Goal: Task Accomplishment & Management: Manage account settings

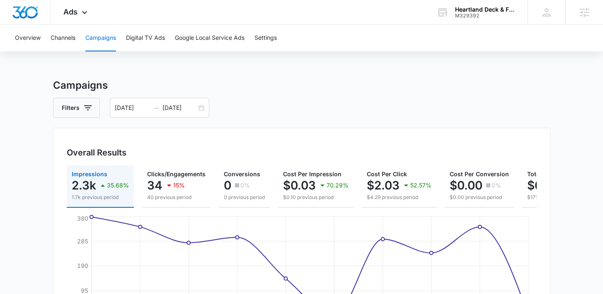
scroll to position [303, 0]
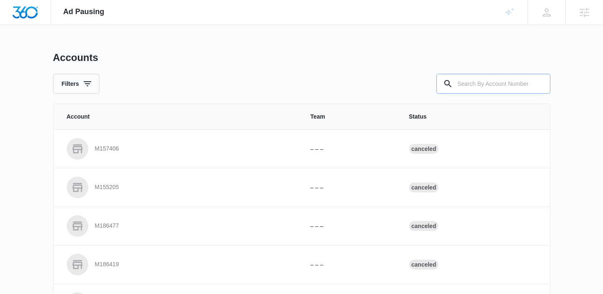
click at [475, 86] on input "text" at bounding box center [494, 84] width 114 height 20
paste input "M325300"
type input "M325300"
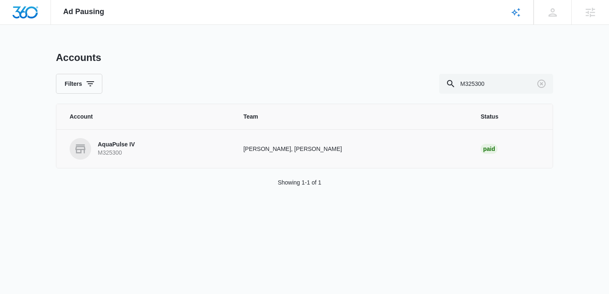
click at [126, 143] on p "AquaPulse IV" at bounding box center [116, 145] width 37 height 8
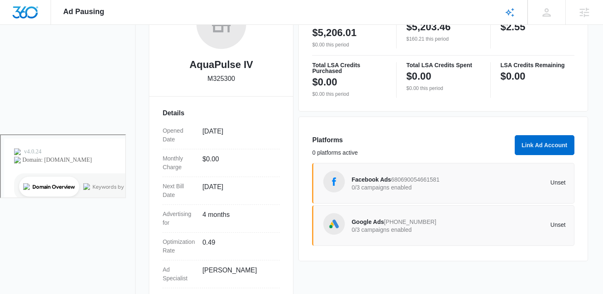
scroll to position [55, 0]
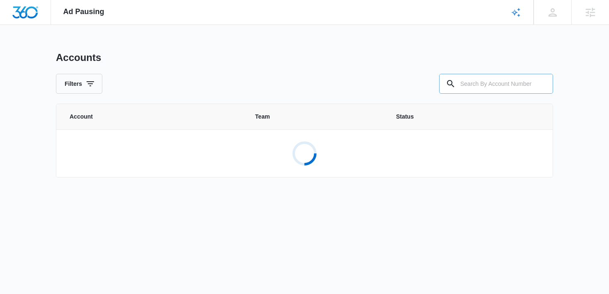
paste input "M328124"
type input "M328124"
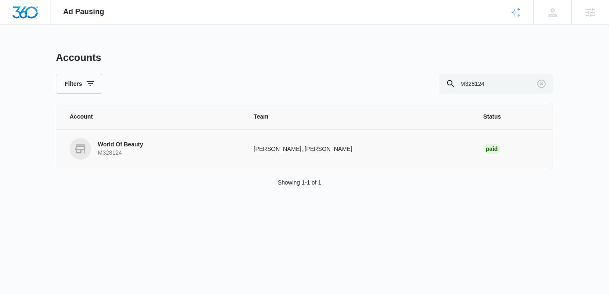
click at [120, 148] on p "World Of Beauty" at bounding box center [120, 145] width 45 height 8
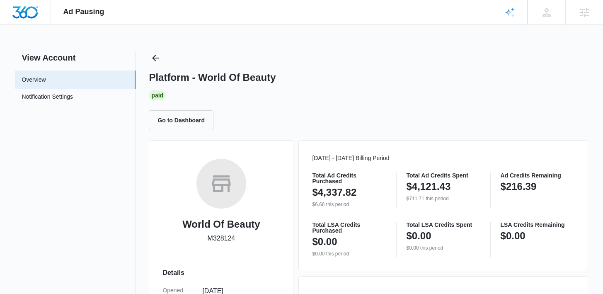
scroll to position [205, 0]
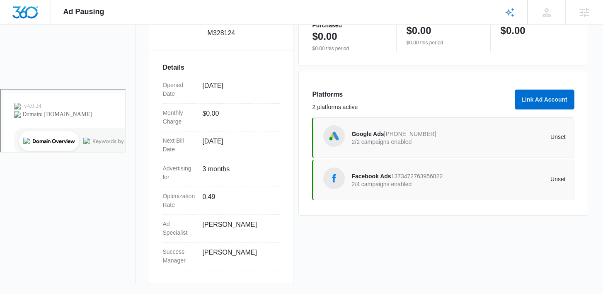
click at [392, 143] on p "2/2 campaigns enabled" at bounding box center [405, 142] width 107 height 6
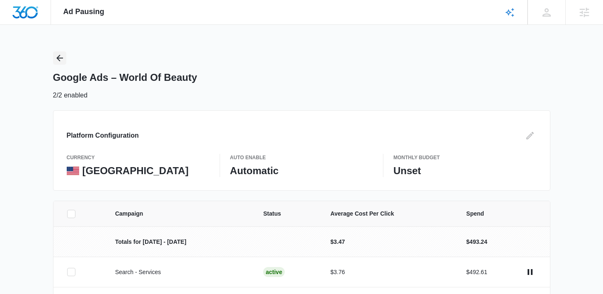
click at [58, 62] on icon "Back" at bounding box center [60, 58] width 10 height 10
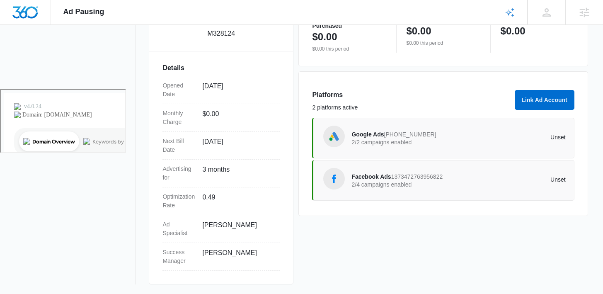
scroll to position [205, 0]
click at [408, 186] on p "2/4 campaigns enabled" at bounding box center [405, 184] width 107 height 6
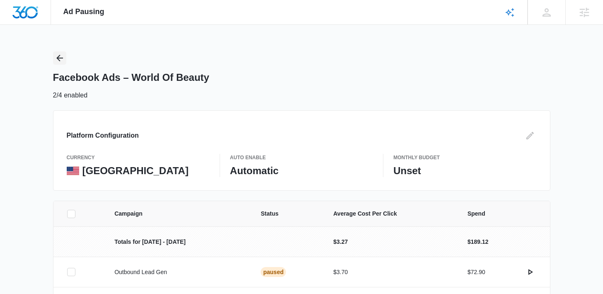
click at [55, 57] on icon "Back" at bounding box center [60, 58] width 10 height 10
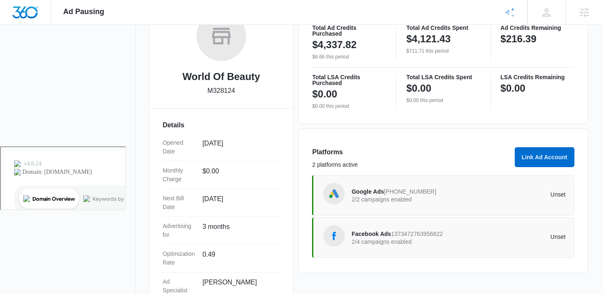
scroll to position [205, 0]
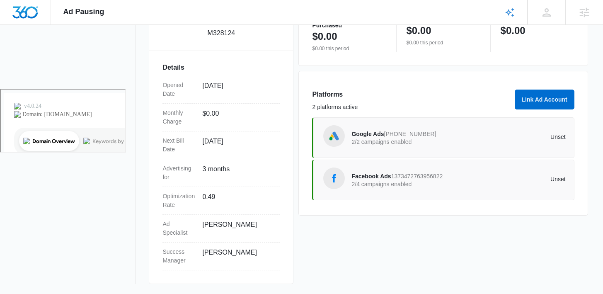
click at [400, 131] on span "870-276-6227" at bounding box center [410, 134] width 52 height 7
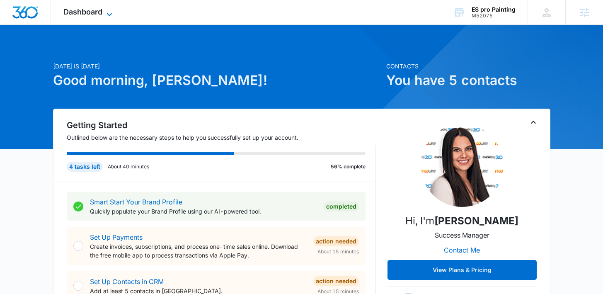
click at [100, 12] on span "Dashboard" at bounding box center [82, 11] width 39 height 9
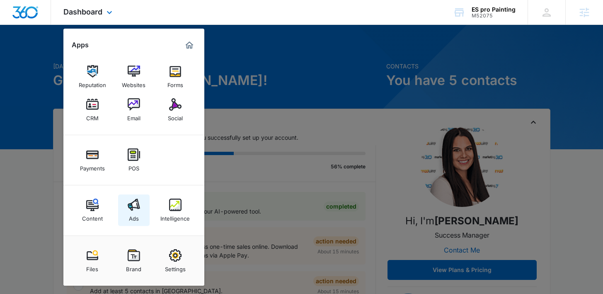
click at [138, 220] on link "Ads" at bounding box center [134, 210] width 32 height 32
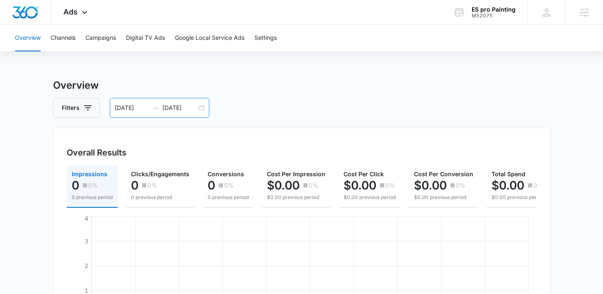
click at [201, 105] on div "[DATE] [DATE]" at bounding box center [160, 108] width 100 height 20
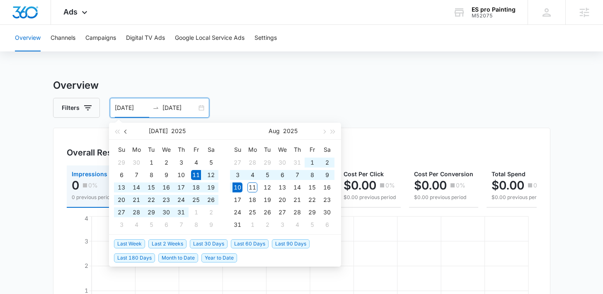
click at [124, 133] on button "button" at bounding box center [125, 131] width 9 height 17
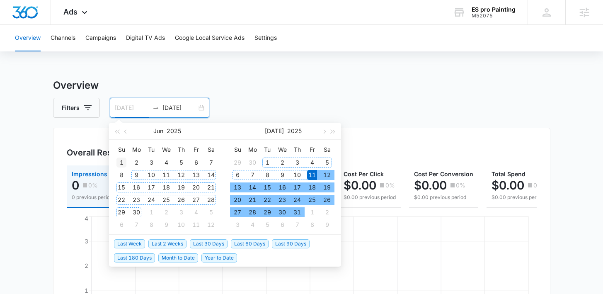
type input "06/01/2025"
click at [121, 163] on div "1" at bounding box center [122, 163] width 10 height 10
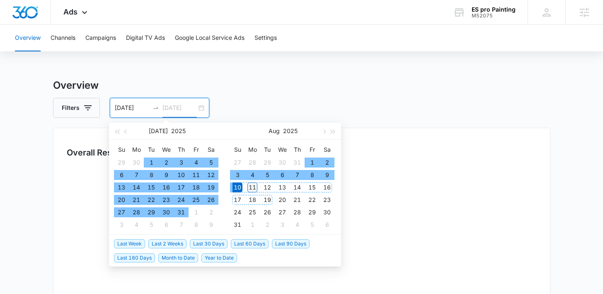
type input "08/11/2025"
click at [254, 187] on div "11" at bounding box center [253, 187] width 10 height 10
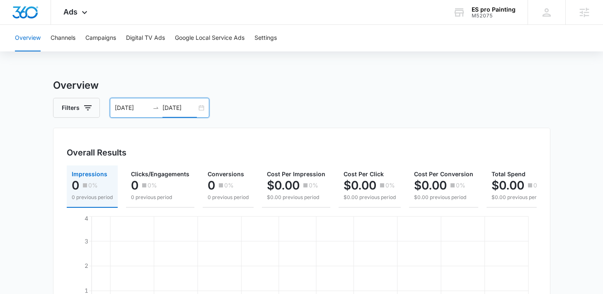
click at [567, 126] on main "Overview Filters 06/01/2025 08/11/2025 Overall Results Impressions 0 0% 0 previ…" at bounding box center [301, 293] width 603 height 430
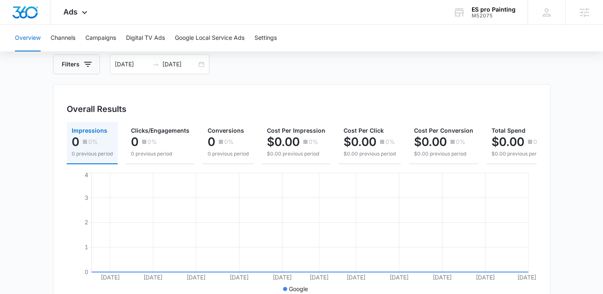
scroll to position [5, 0]
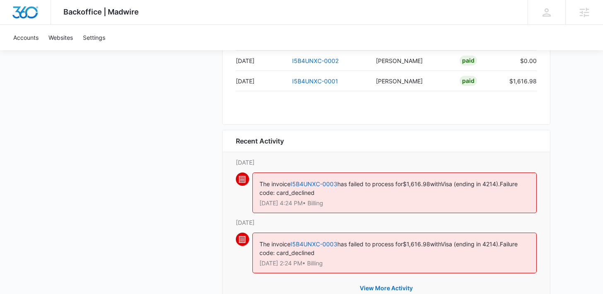
scroll to position [898, 0]
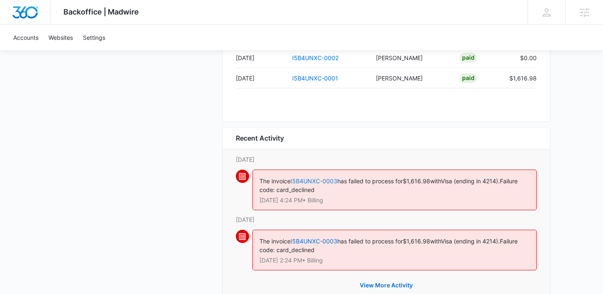
click at [315, 180] on link "I5B4UNXC-0003" at bounding box center [314, 180] width 47 height 7
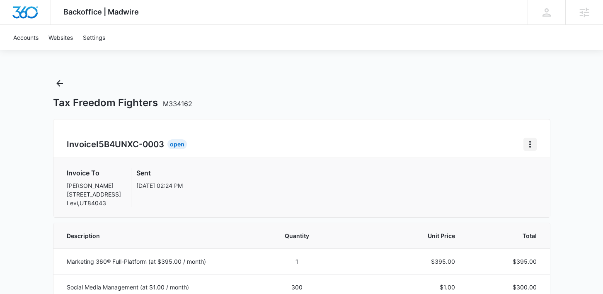
click at [527, 147] on icon "Home" at bounding box center [530, 144] width 10 height 10
click at [540, 167] on link "Download Invoice" at bounding box center [558, 167] width 48 height 7
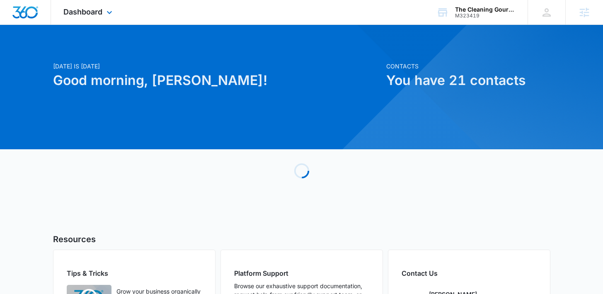
click at [69, 20] on div "Dashboard Apps Reputation Websites Forms CRM Email Social POS Content Ads Intel…" at bounding box center [89, 12] width 76 height 24
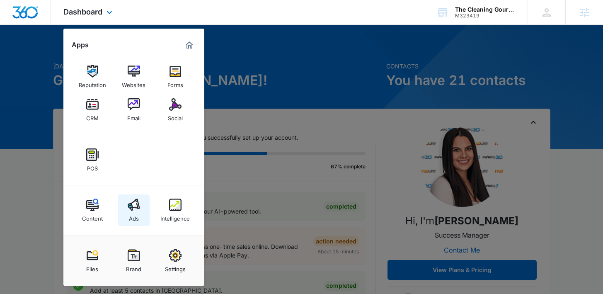
click at [135, 212] on div "Ads" at bounding box center [134, 216] width 10 height 11
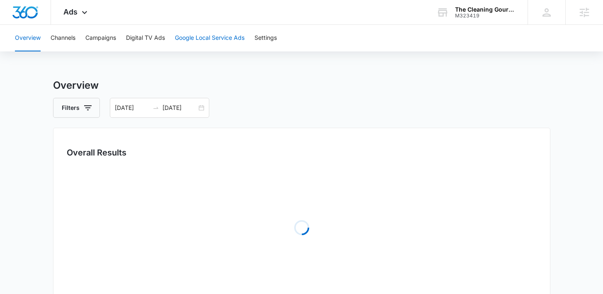
click at [183, 37] on button "Google Local Service Ads" at bounding box center [210, 38] width 70 height 27
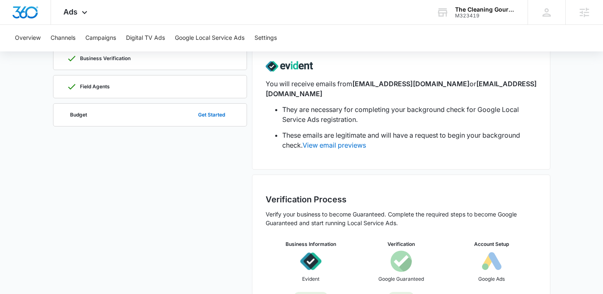
scroll to position [106, 0]
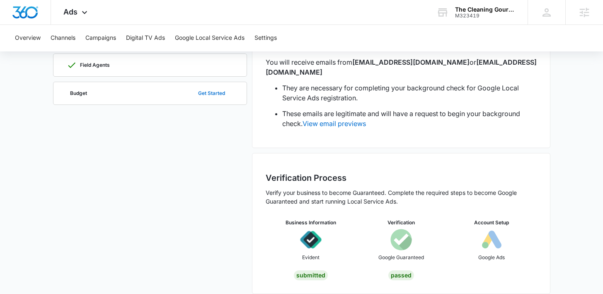
click at [212, 94] on button "Get Started" at bounding box center [212, 93] width 44 height 20
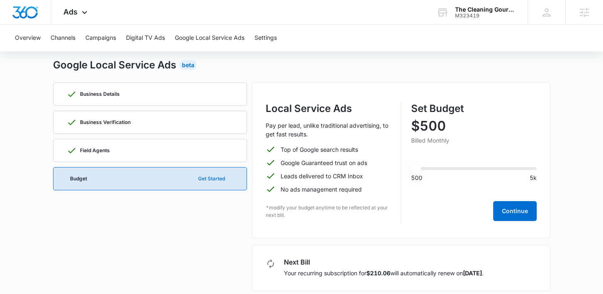
scroll to position [27, 0]
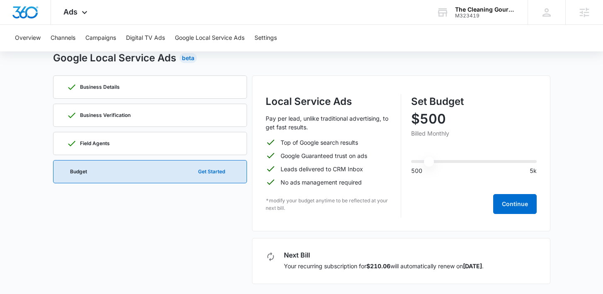
click at [427, 163] on input "range" at bounding box center [474, 161] width 126 height 3
drag, startPoint x: 430, startPoint y: 163, endPoint x: 420, endPoint y: 163, distance: 10.0
click at [420, 163] on input "range" at bounding box center [474, 161] width 126 height 3
type input "500"
click at [417, 163] on input "range" at bounding box center [474, 161] width 126 height 3
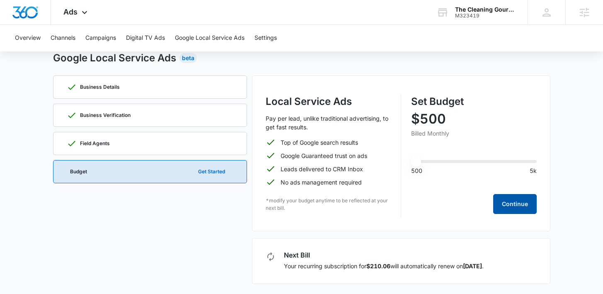
click at [512, 204] on button "Continue" at bounding box center [515, 204] width 44 height 20
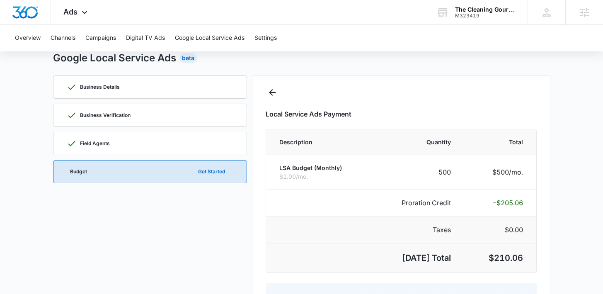
select select "pm_1Qw2TCA4n8RTgNjUF54cqCS5"
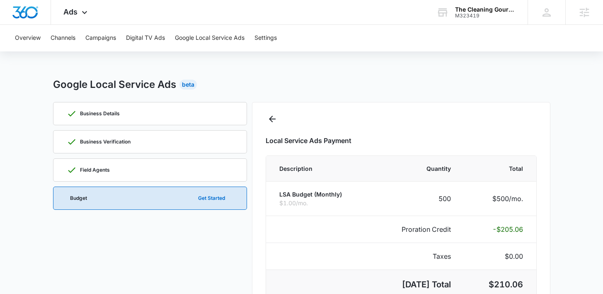
scroll to position [34, 0]
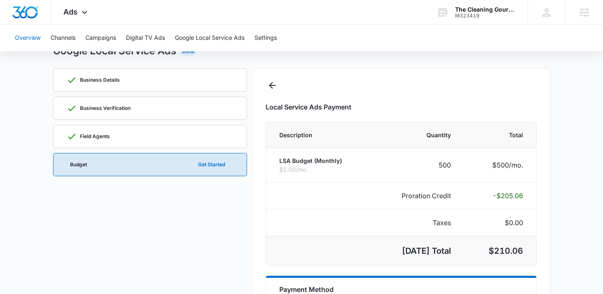
click at [16, 38] on button "Overview" at bounding box center [28, 38] width 26 height 27
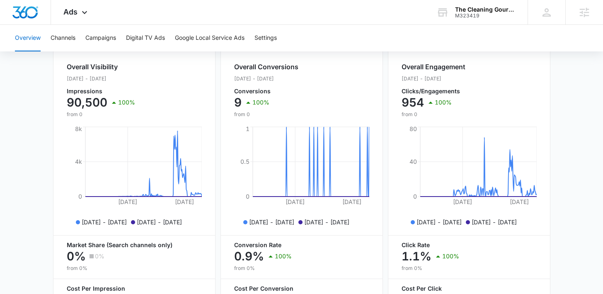
scroll to position [312, 0]
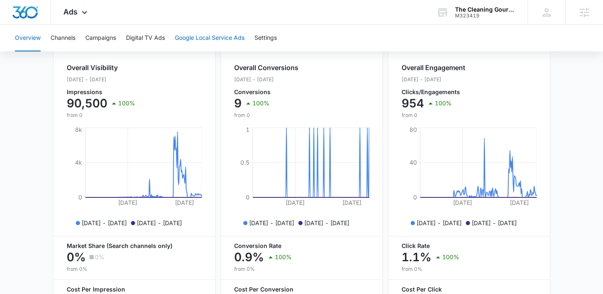
click at [205, 36] on button "Google Local Service Ads" at bounding box center [210, 38] width 70 height 27
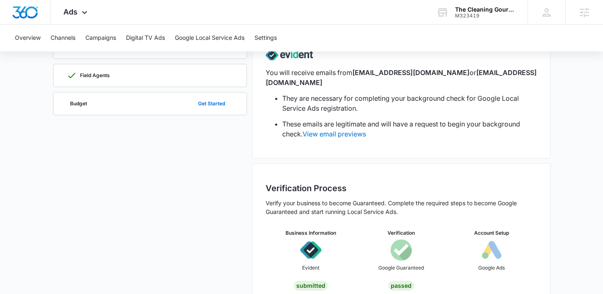
scroll to position [106, 0]
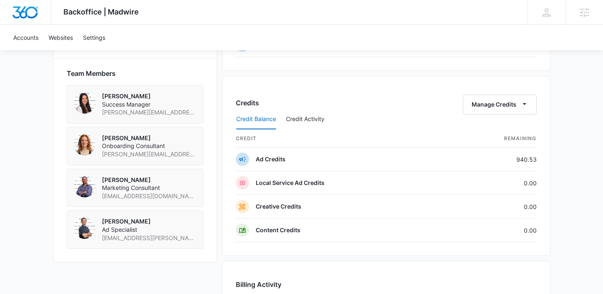
scroll to position [589, 0]
click at [476, 100] on button "Manage Credits" at bounding box center [500, 104] width 74 height 20
click at [490, 131] on div "Transfer Credits" at bounding box center [496, 131] width 44 height 6
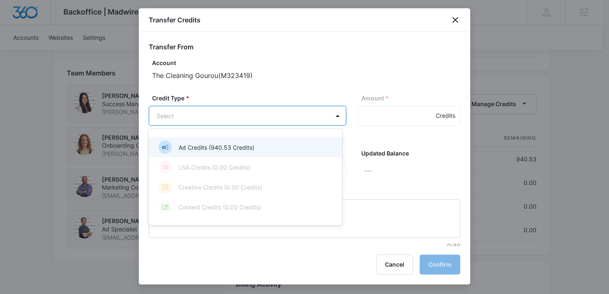
click at [209, 112] on body "Backoffice | Madwire Apps Settings DB Danielle Billington danielle.billington@m…" at bounding box center [304, 14] width 609 height 1207
click at [187, 147] on p "Ad Credits (940.53 Credits)" at bounding box center [217, 147] width 76 height 9
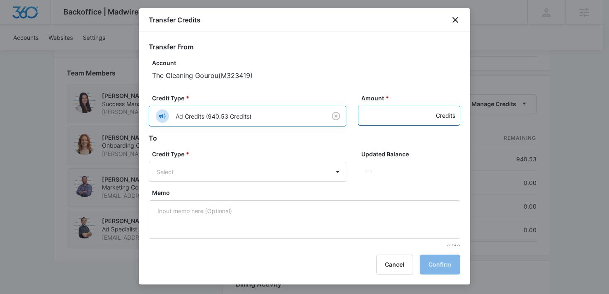
click at [363, 112] on input "Amount *" at bounding box center [409, 116] width 102 height 20
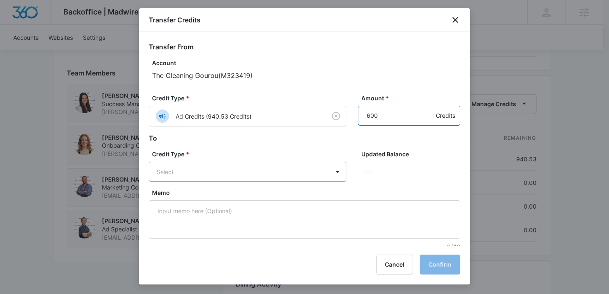
type input "600"
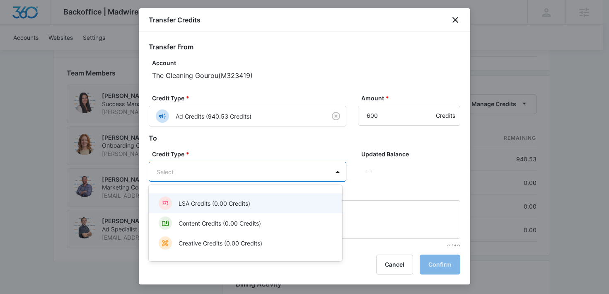
click at [214, 176] on body "Backoffice | Madwire Apps Settings DB Danielle Billington danielle.billington@m…" at bounding box center [304, 14] width 609 height 1207
click at [207, 199] on p "LSA Credits (0.00 Credits)" at bounding box center [215, 203] width 72 height 9
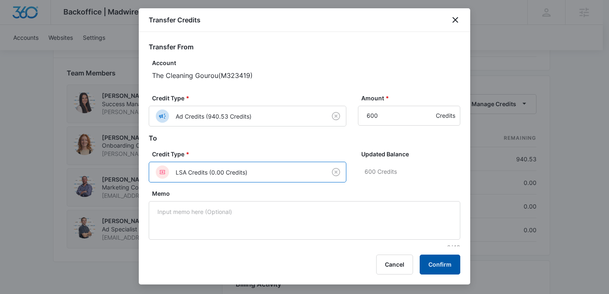
click at [438, 262] on button "Confirm" at bounding box center [440, 265] width 41 height 20
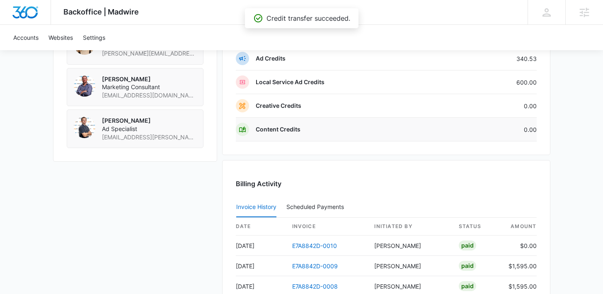
scroll to position [692, 0]
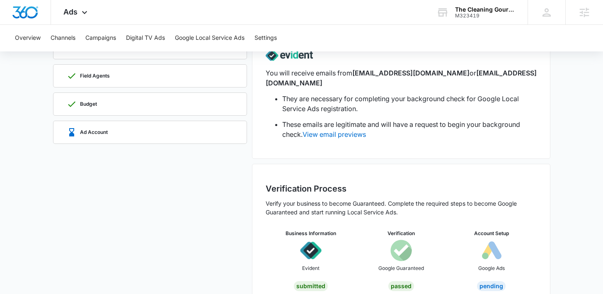
scroll to position [106, 0]
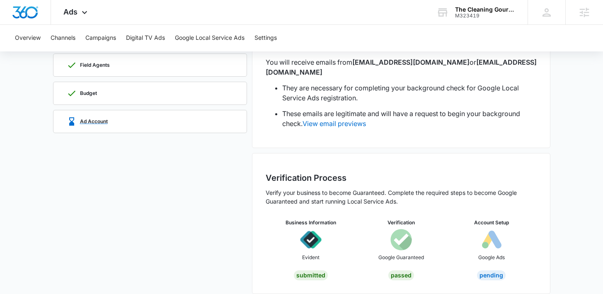
click at [98, 120] on p "Ad Account" at bounding box center [94, 121] width 28 height 5
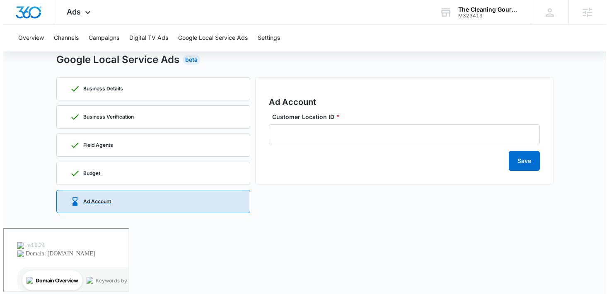
scroll to position [0, 0]
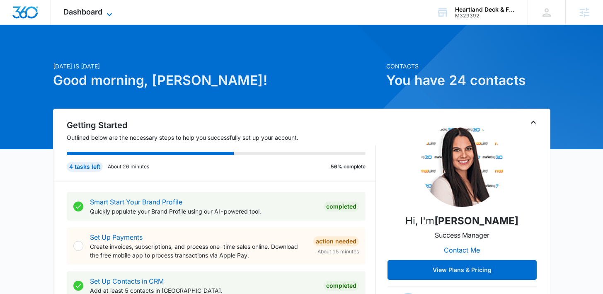
click at [105, 12] on icon at bounding box center [109, 15] width 10 height 10
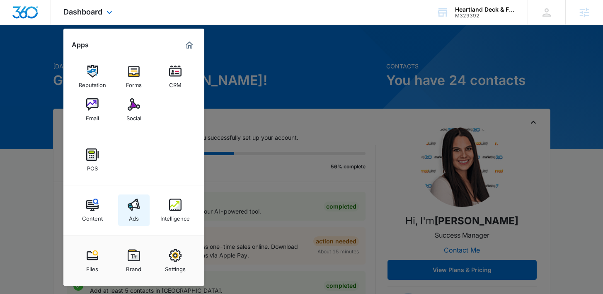
click at [140, 221] on link "Ads" at bounding box center [134, 210] width 32 height 32
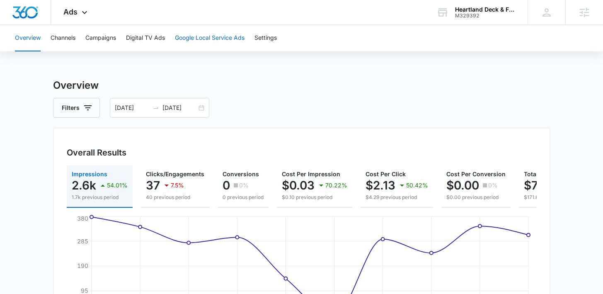
click at [207, 42] on button "Google Local Service Ads" at bounding box center [210, 38] width 70 height 27
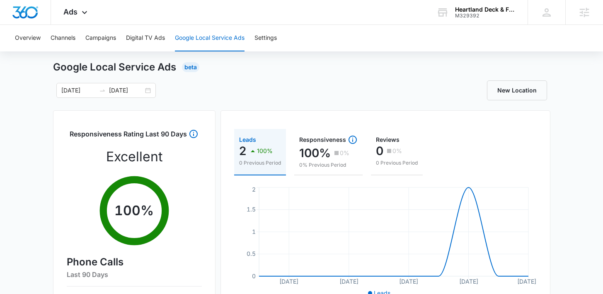
scroll to position [71, 0]
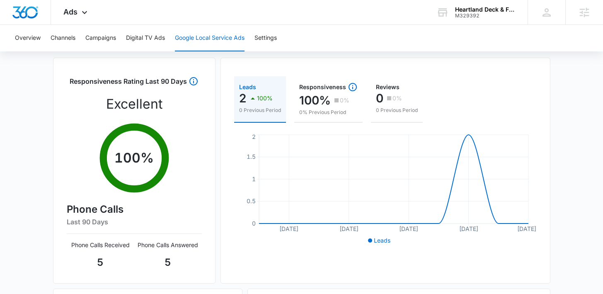
click at [83, 36] on div "Overview Channels Campaigns Digital TV Ads Google Local Service Ads Settings" at bounding box center [301, 38] width 583 height 27
click at [94, 42] on button "Campaigns" at bounding box center [100, 38] width 31 height 27
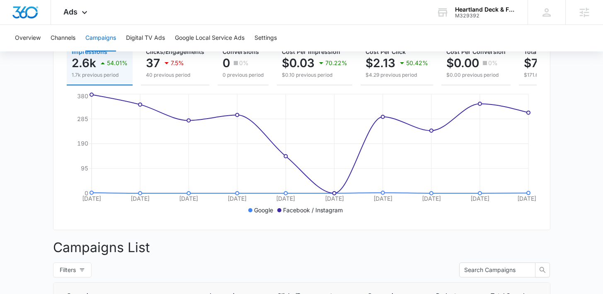
scroll to position [90, 0]
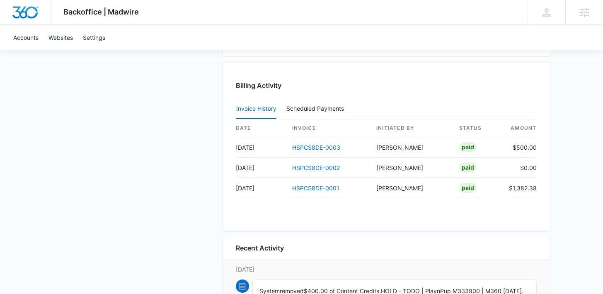
scroll to position [910, 0]
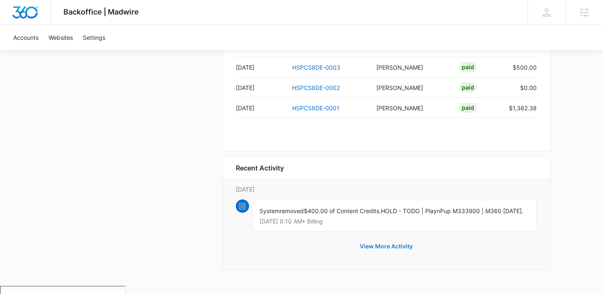
click at [363, 253] on button "View More Activity" at bounding box center [387, 246] width 70 height 20
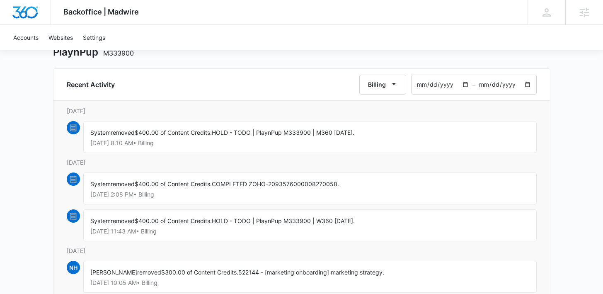
scroll to position [155, 0]
